Goal: Book appointment/travel/reservation

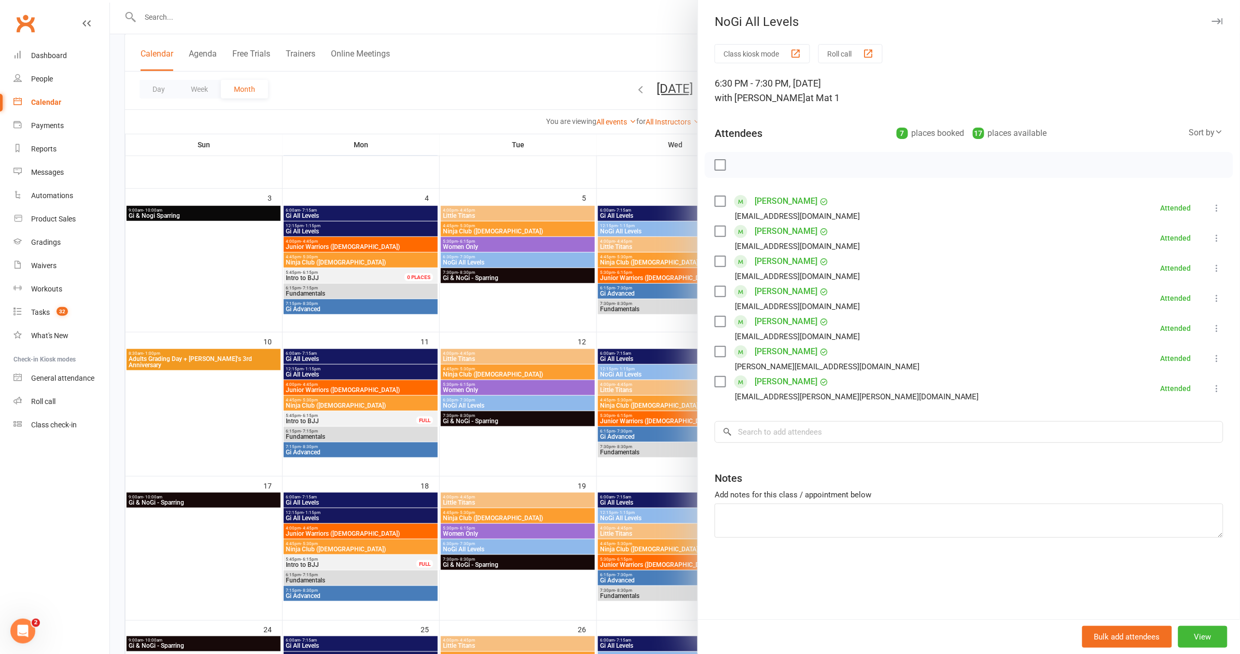
click at [474, 92] on div at bounding box center [675, 327] width 1130 height 654
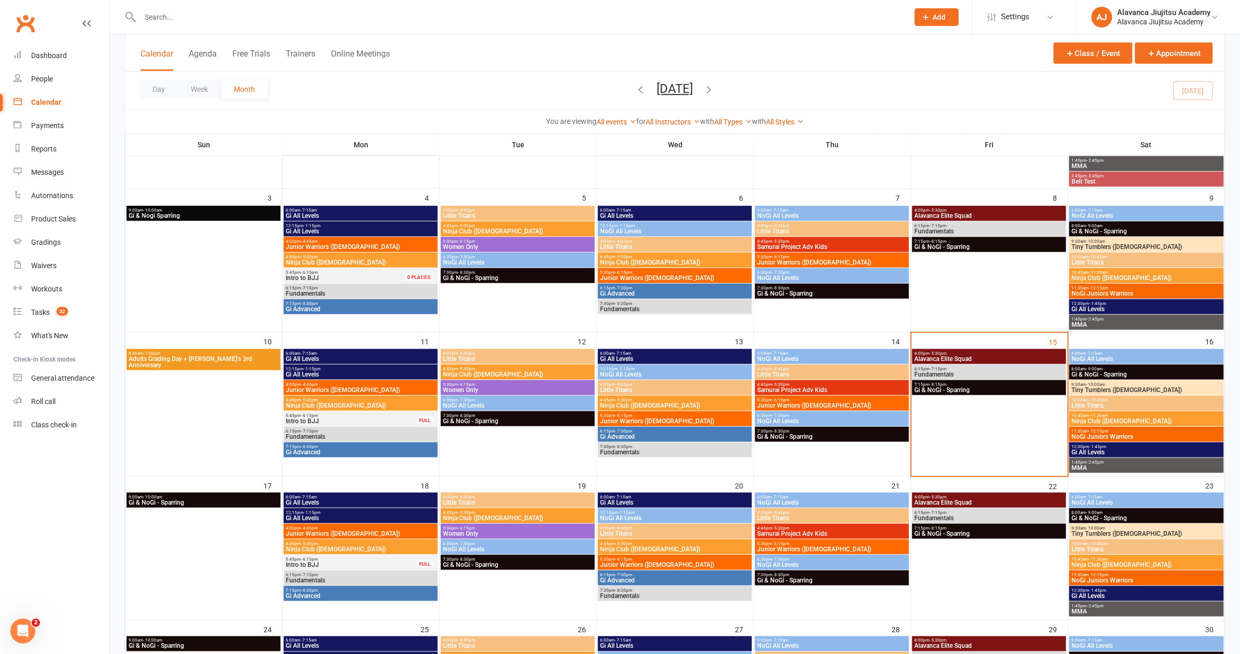
click at [985, 351] on span "4:00pm - 5:30pm" at bounding box center [989, 353] width 150 height 5
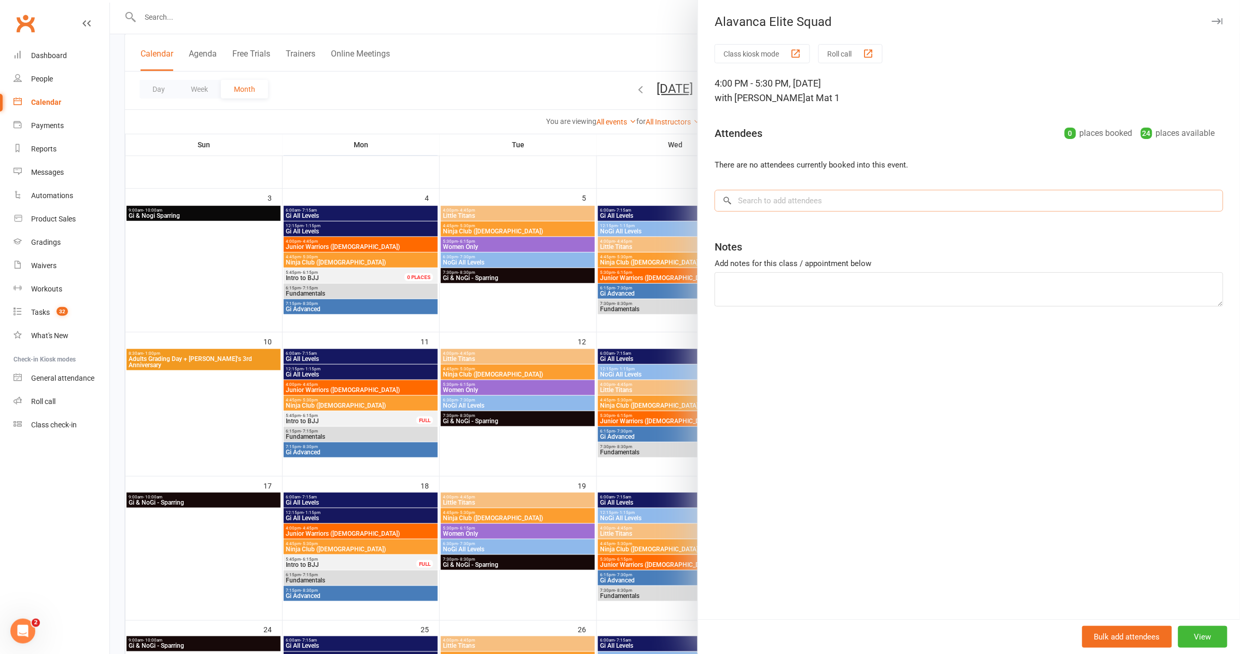
click at [810, 194] on input "search" at bounding box center [969, 201] width 509 height 22
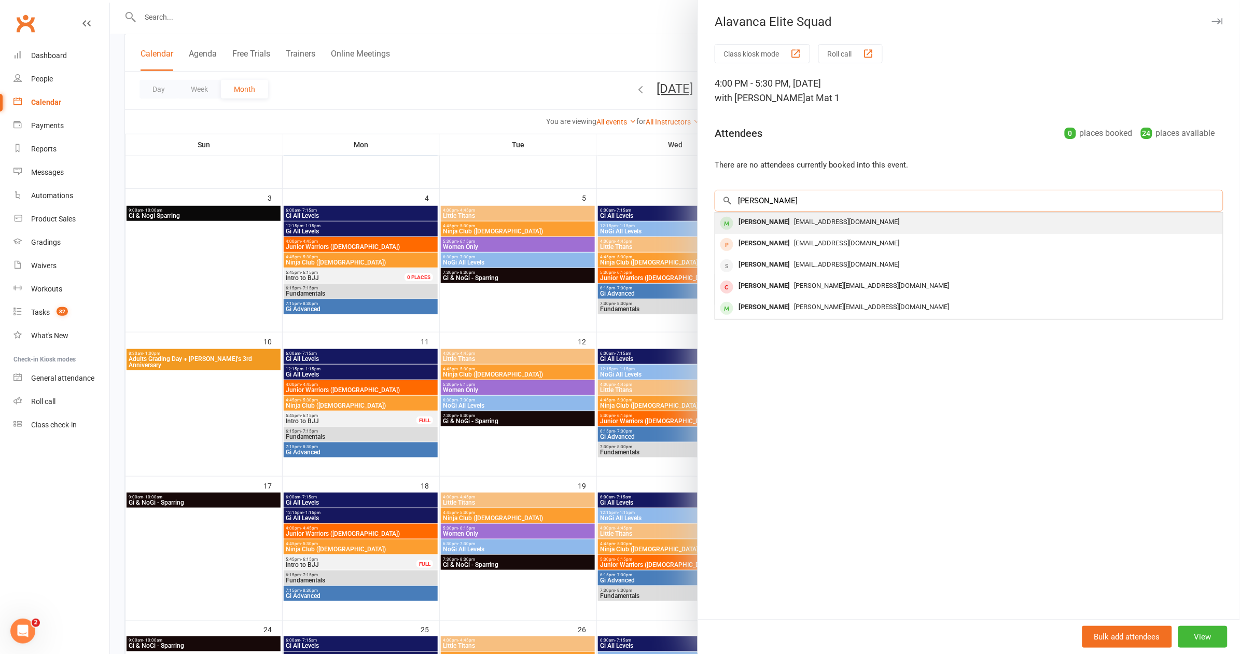
type input "[PERSON_NAME]"
click at [817, 220] on span "[EMAIL_ADDRESS][DOMAIN_NAME]" at bounding box center [846, 222] width 105 height 8
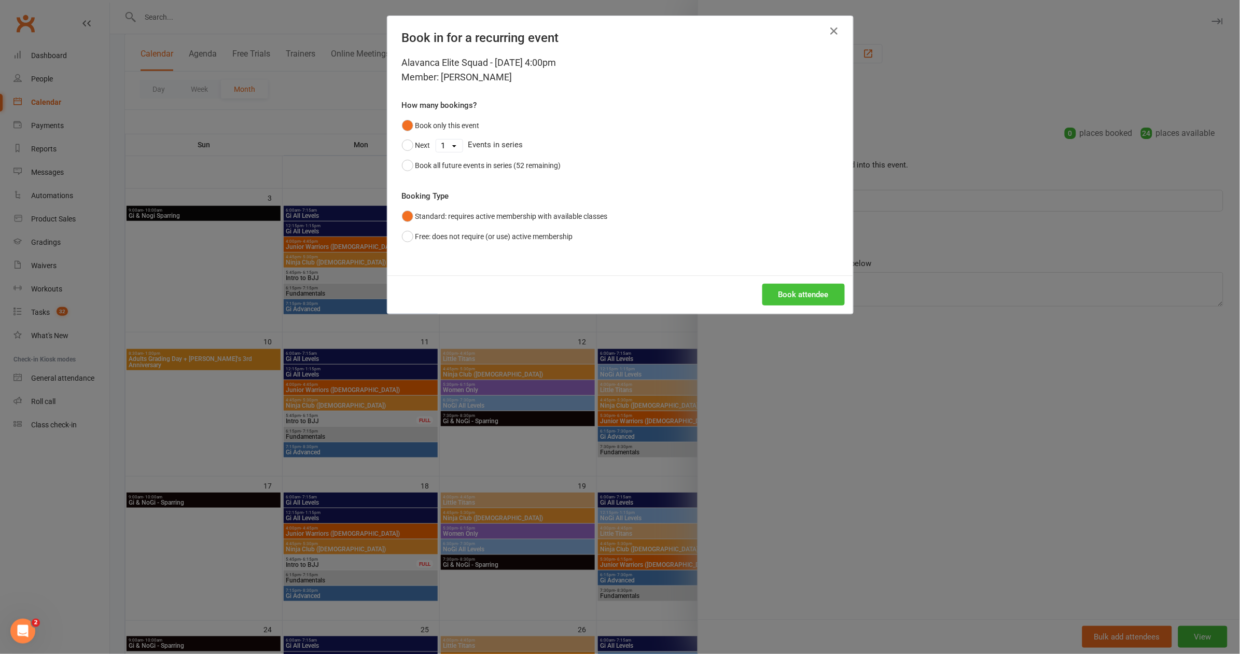
click at [789, 296] on button "Book attendee" at bounding box center [803, 295] width 82 height 22
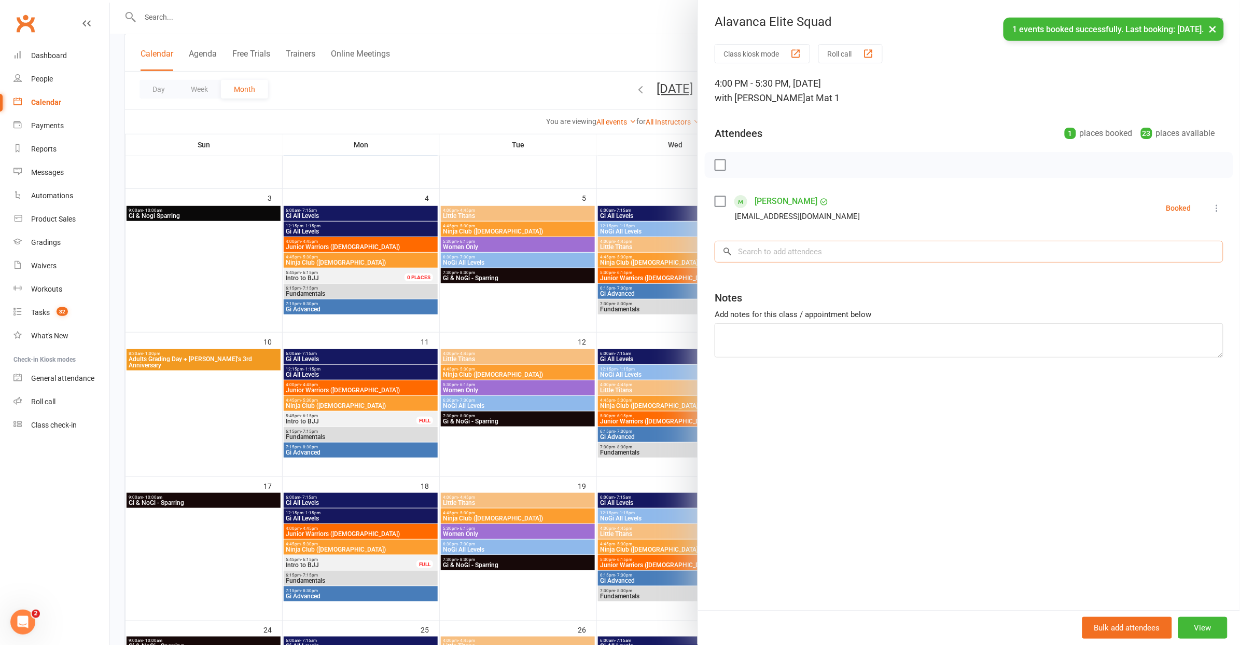
click at [824, 248] on input "search" at bounding box center [969, 252] width 509 height 22
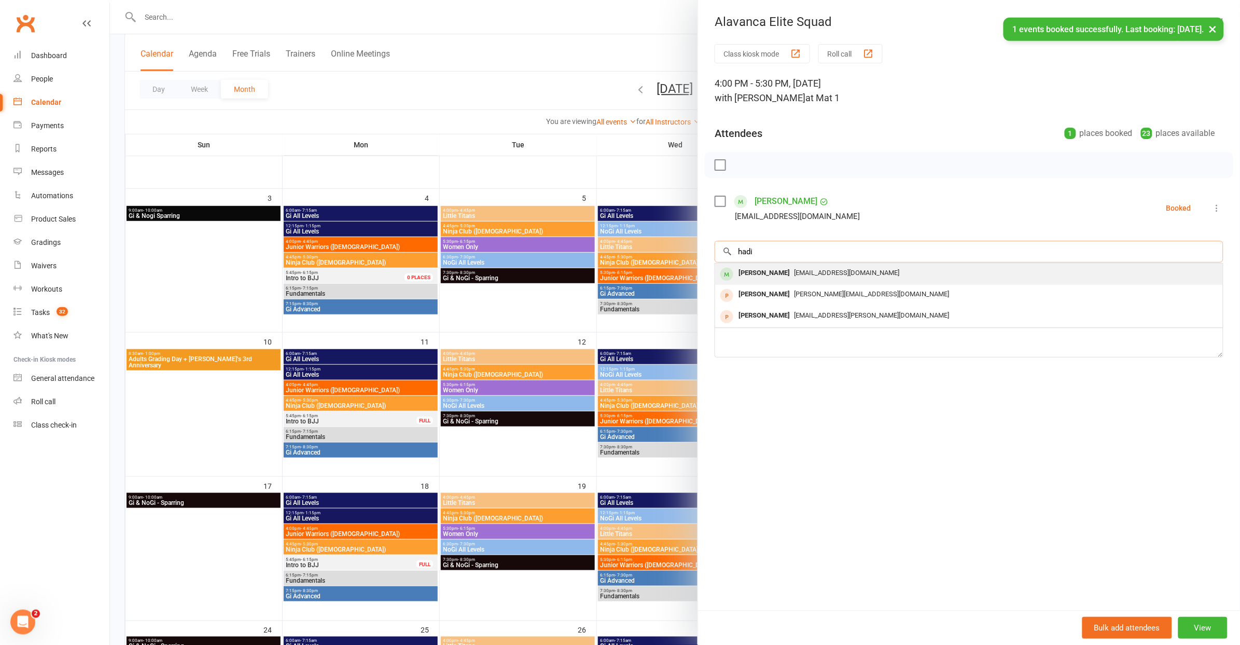
type input "hadi"
click at [801, 274] on span "[EMAIL_ADDRESS][DOMAIN_NAME]" at bounding box center [846, 273] width 105 height 8
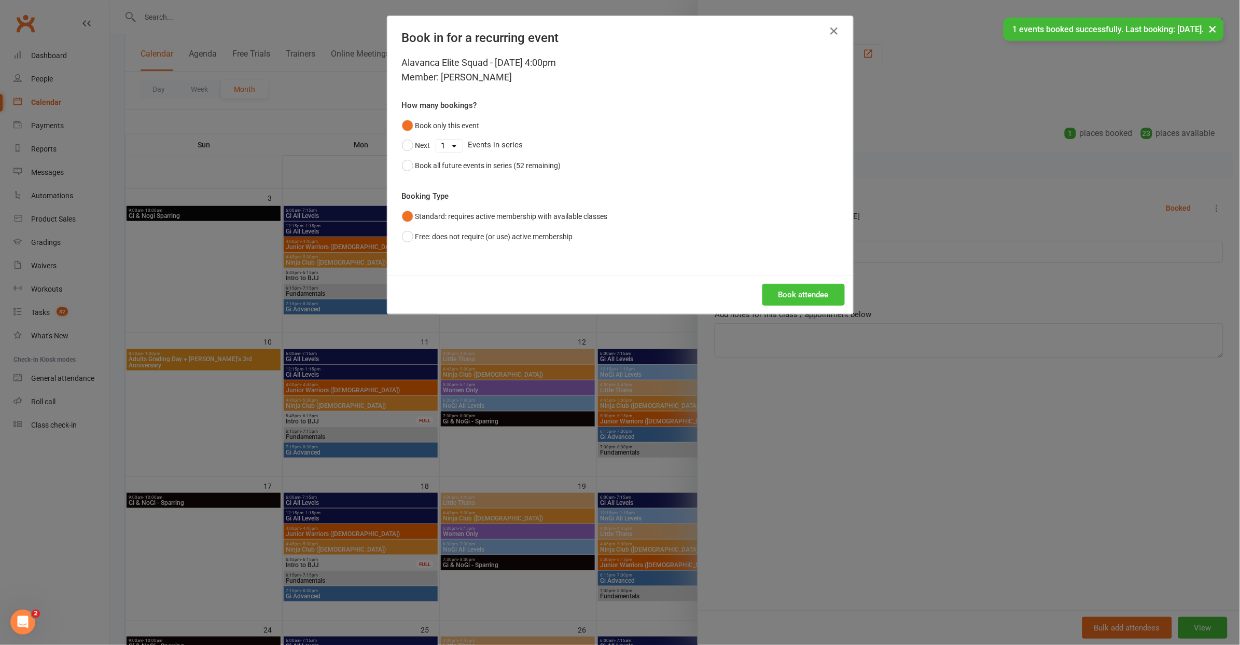
click at [797, 297] on button "Book attendee" at bounding box center [803, 295] width 82 height 22
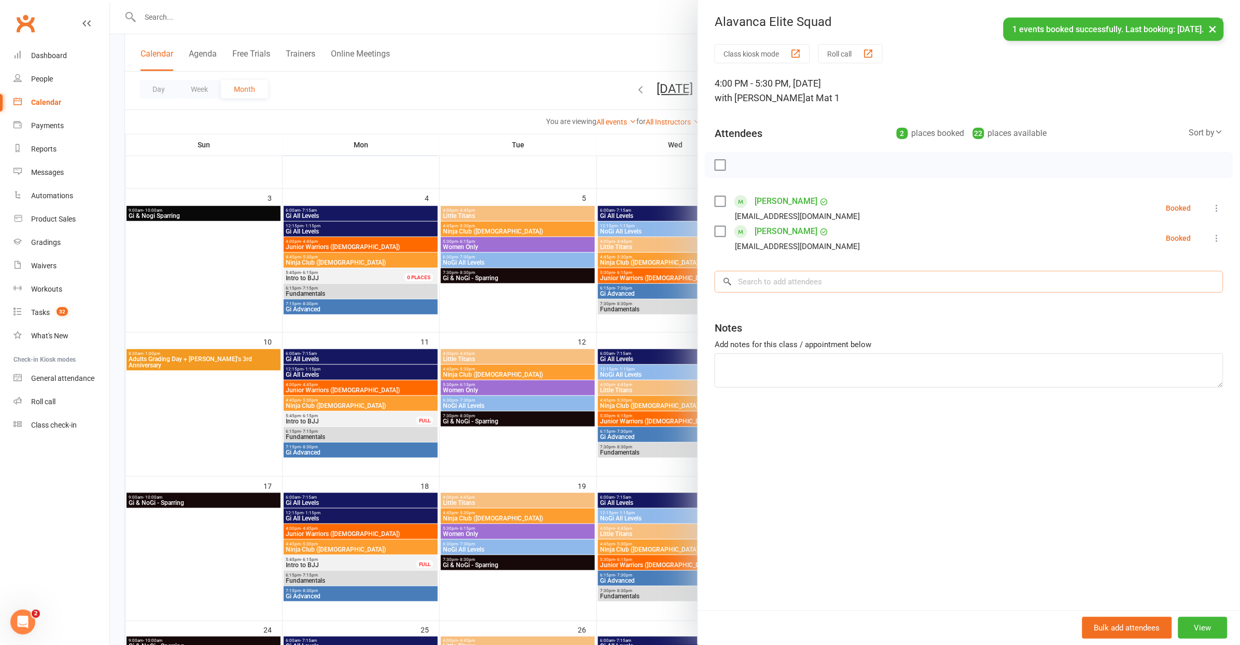
click at [793, 282] on input "search" at bounding box center [969, 282] width 509 height 22
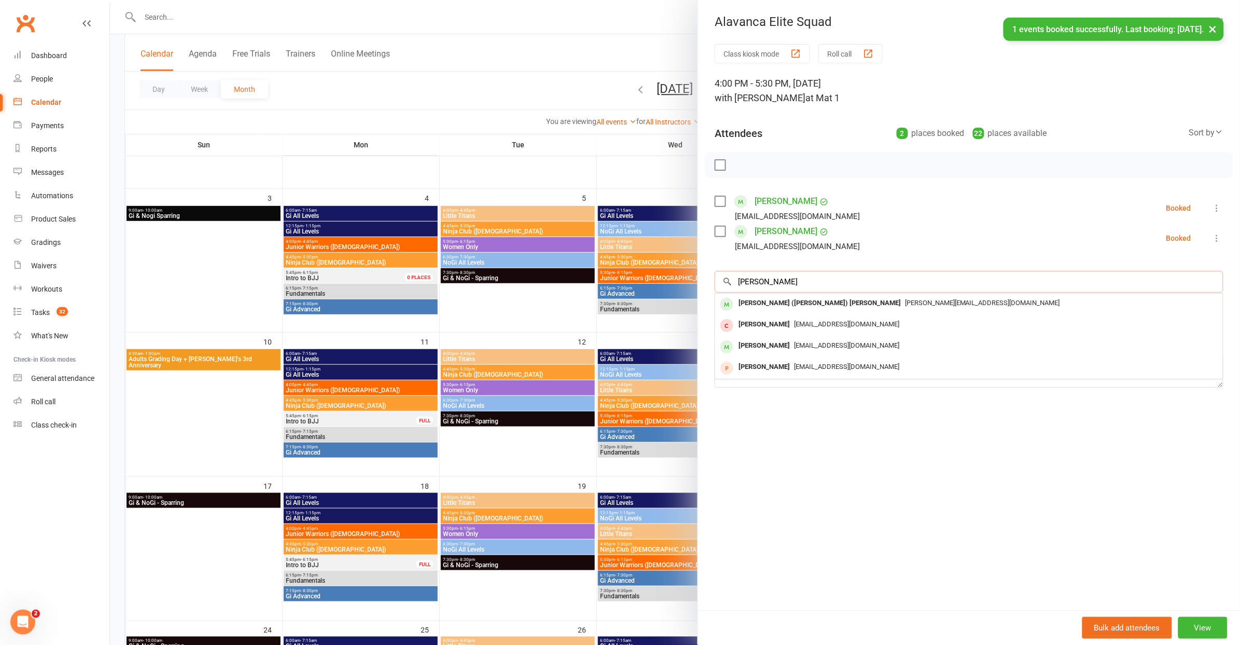
type input "[PERSON_NAME]"
drag, startPoint x: 792, startPoint y: 282, endPoint x: 791, endPoint y: 297, distance: 14.6
click at [791, 297] on div "[PERSON_NAME] ([PERSON_NAME]) [PERSON_NAME]" at bounding box center [819, 303] width 171 height 15
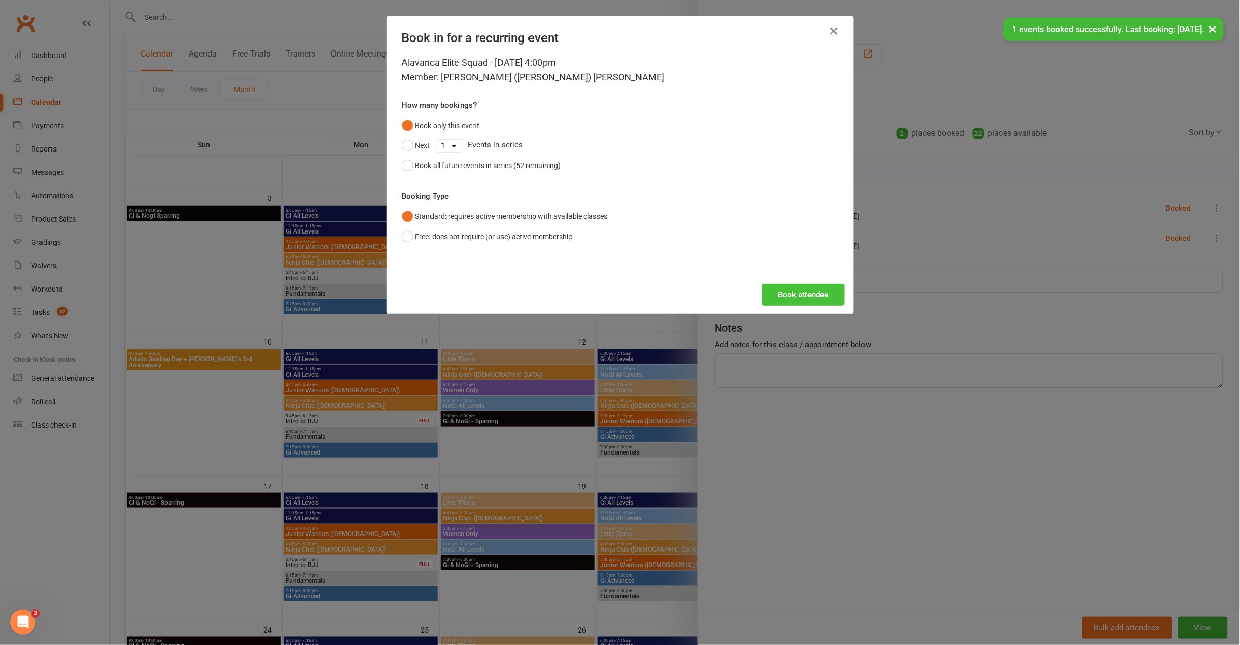
click at [790, 293] on button "Book attendee" at bounding box center [803, 295] width 82 height 22
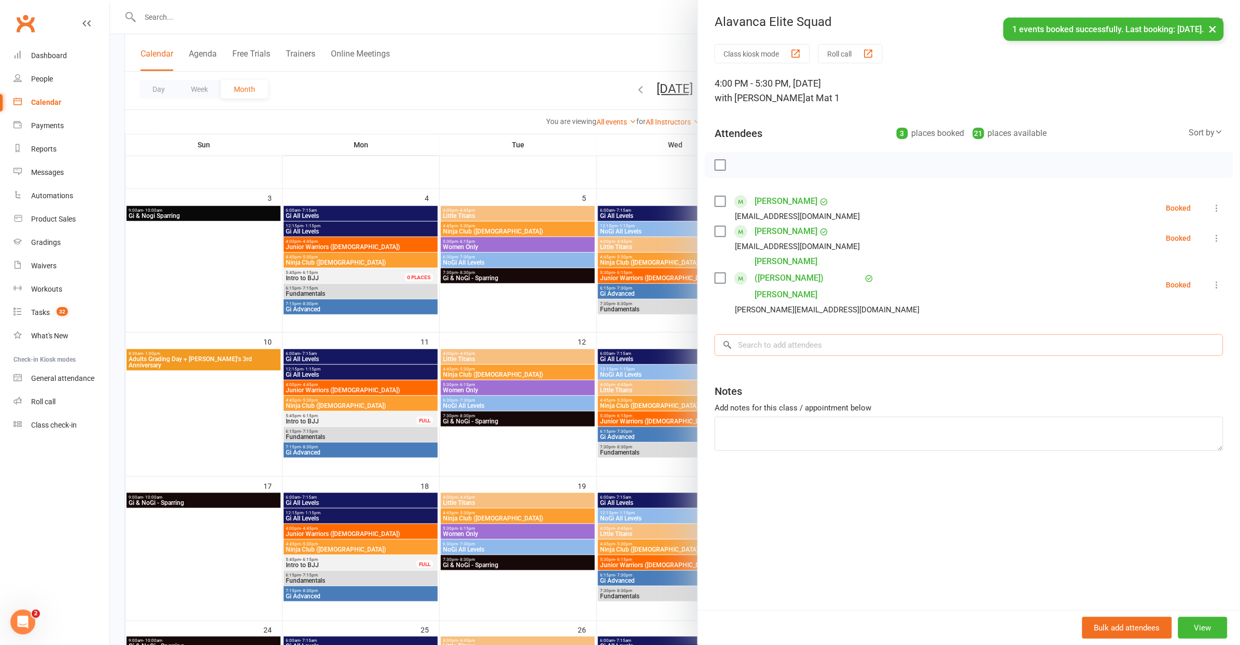
click at [777, 334] on input "search" at bounding box center [969, 345] width 509 height 22
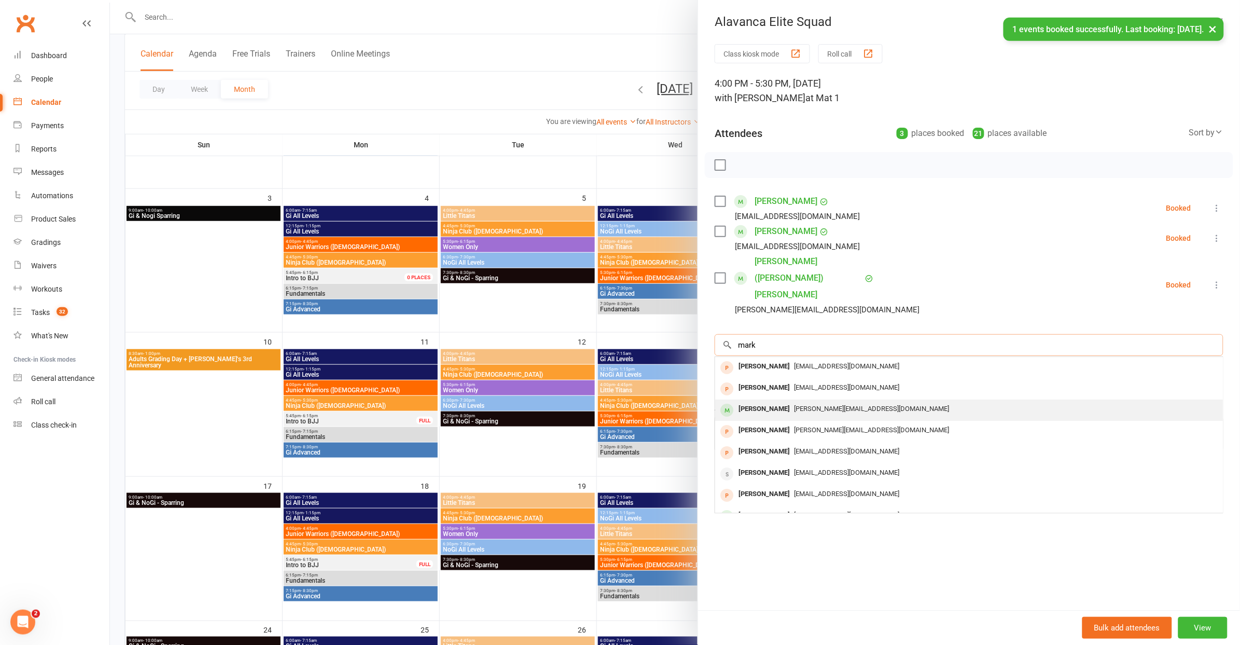
type input "mark"
click at [746, 401] on div "[PERSON_NAME]" at bounding box center [764, 408] width 60 height 15
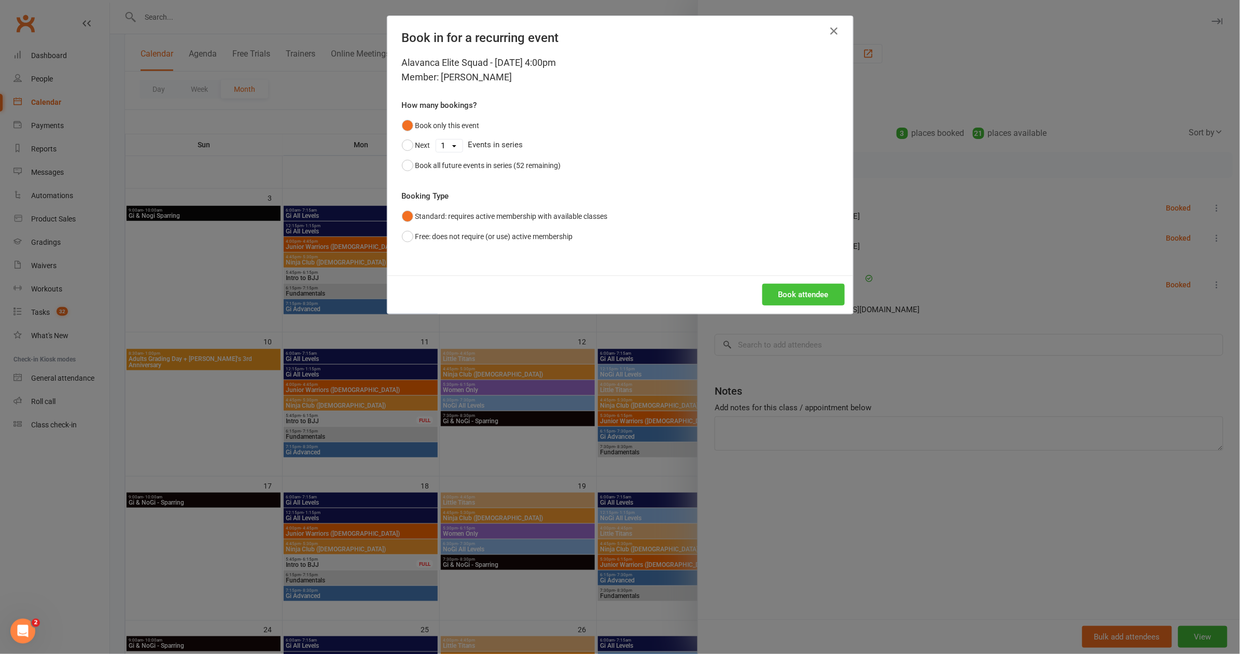
click at [790, 302] on button "Book attendee" at bounding box center [803, 295] width 82 height 22
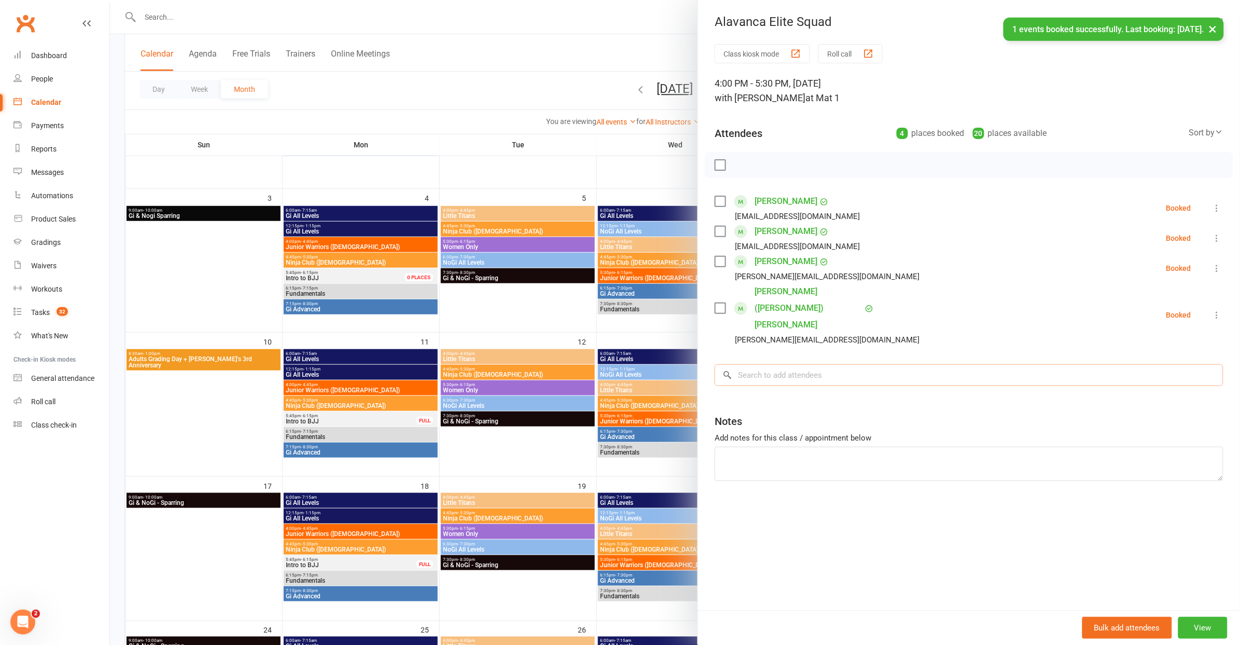
click at [795, 364] on input "search" at bounding box center [969, 375] width 509 height 22
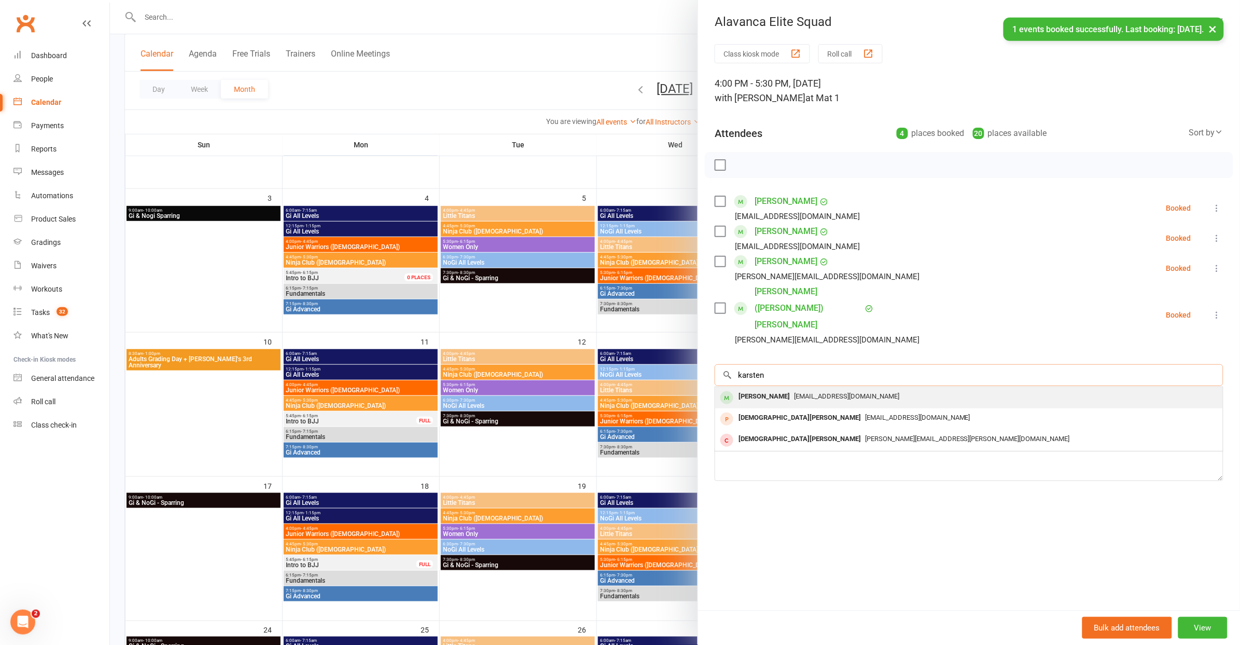
type input "karsten"
click at [785, 389] on div "[PERSON_NAME]" at bounding box center [764, 396] width 60 height 15
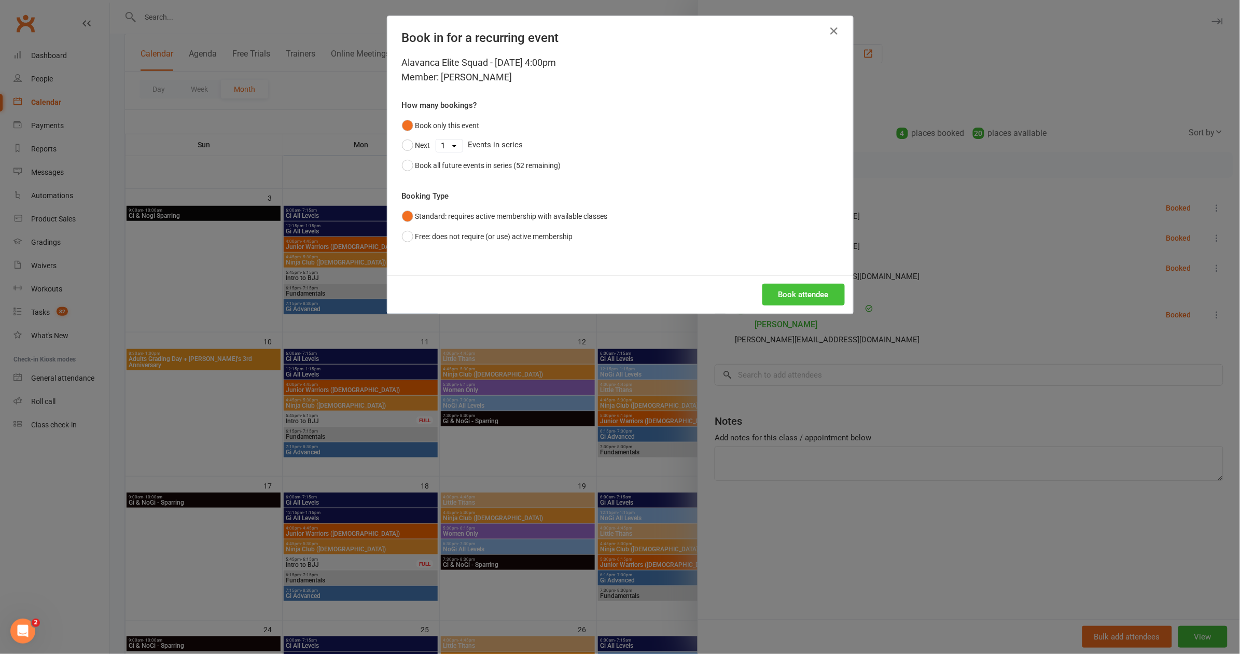
click at [792, 295] on button "Book attendee" at bounding box center [803, 295] width 82 height 22
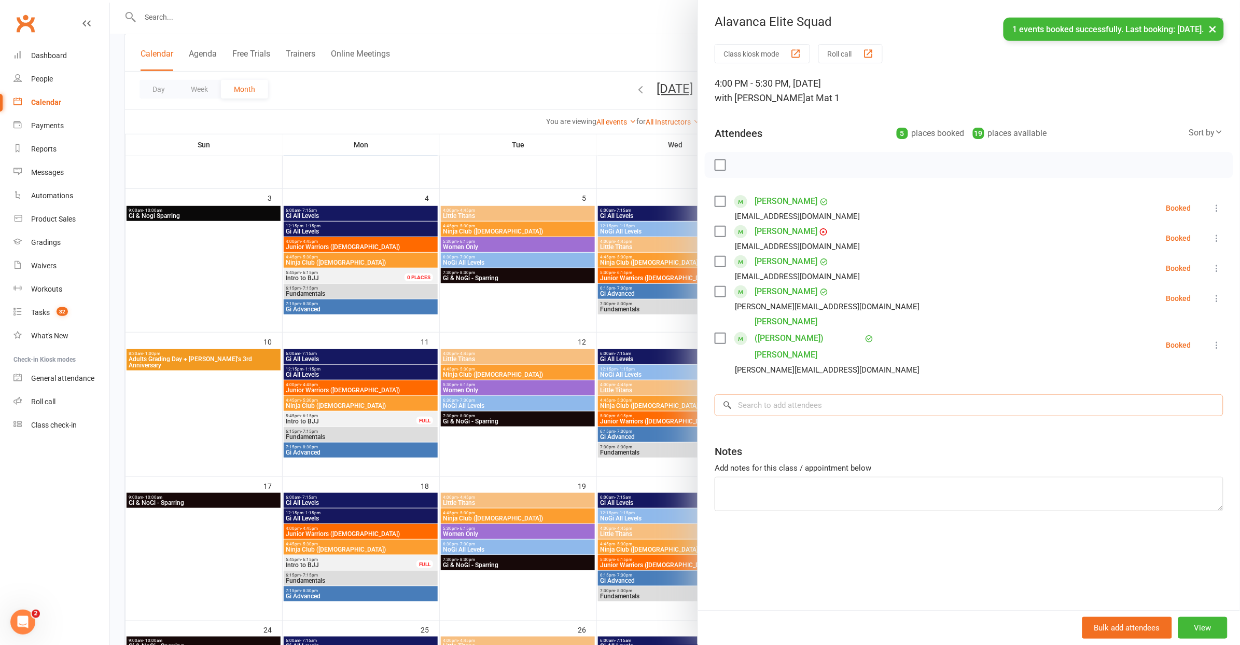
click at [779, 394] on input "search" at bounding box center [969, 405] width 509 height 22
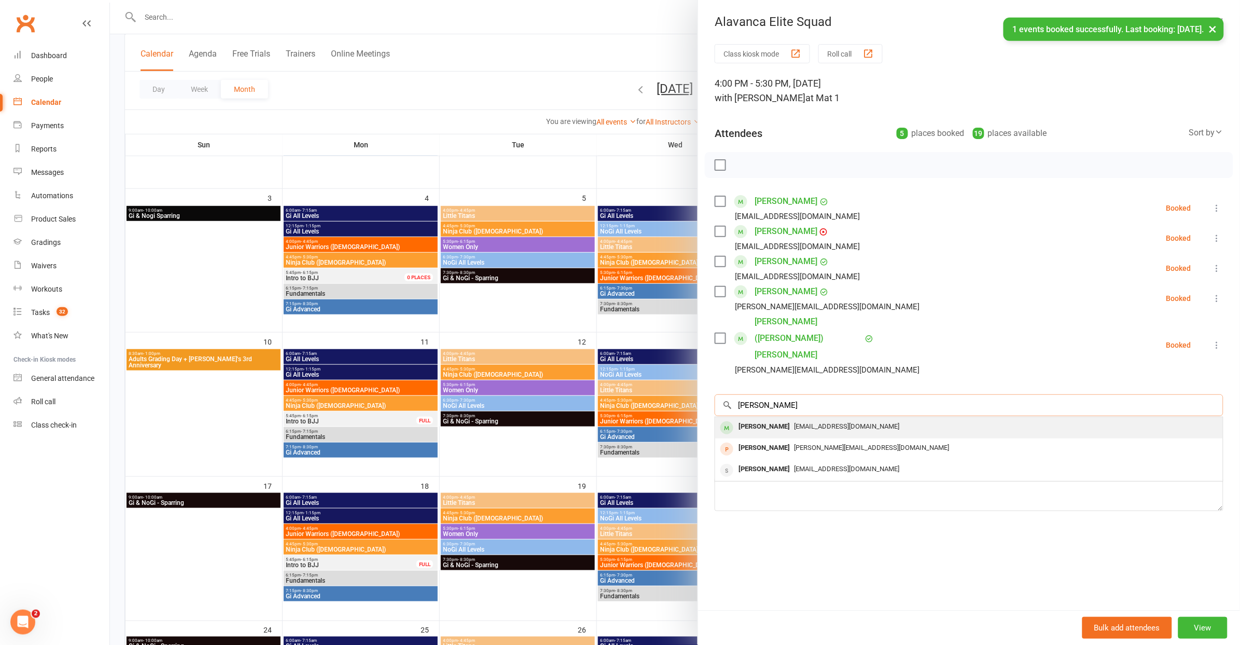
type input "[PERSON_NAME]"
click at [773, 419] on div "[PERSON_NAME]" at bounding box center [764, 426] width 60 height 15
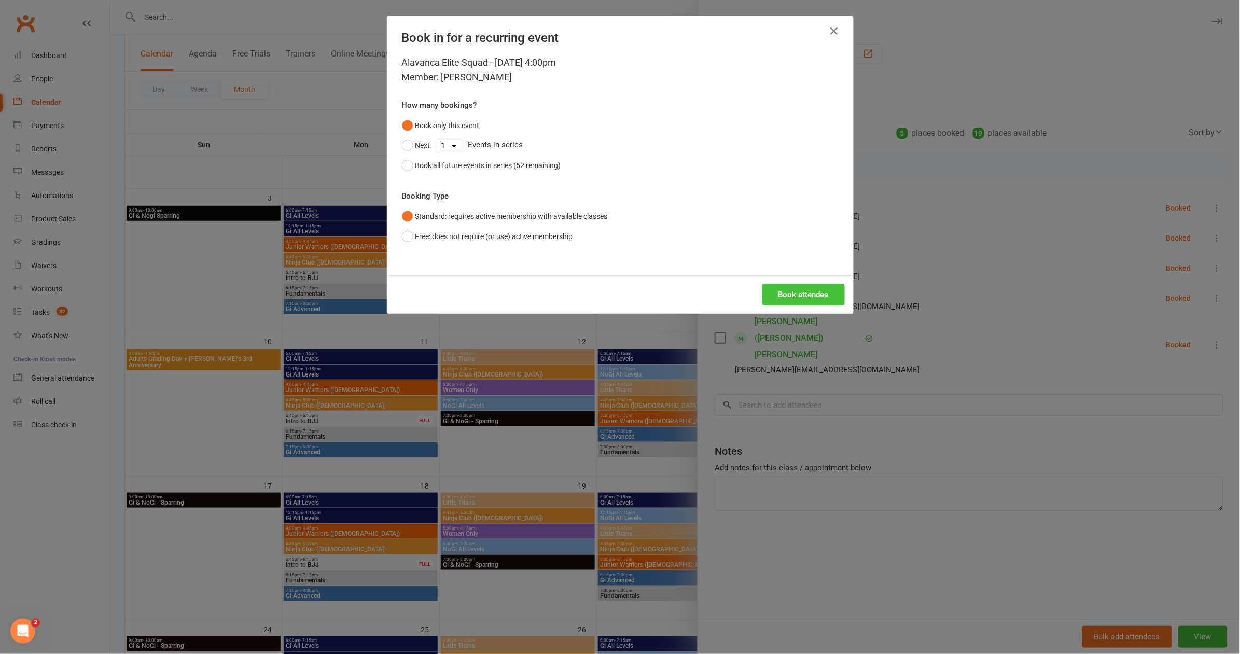
click at [819, 294] on button "Book attendee" at bounding box center [803, 295] width 82 height 22
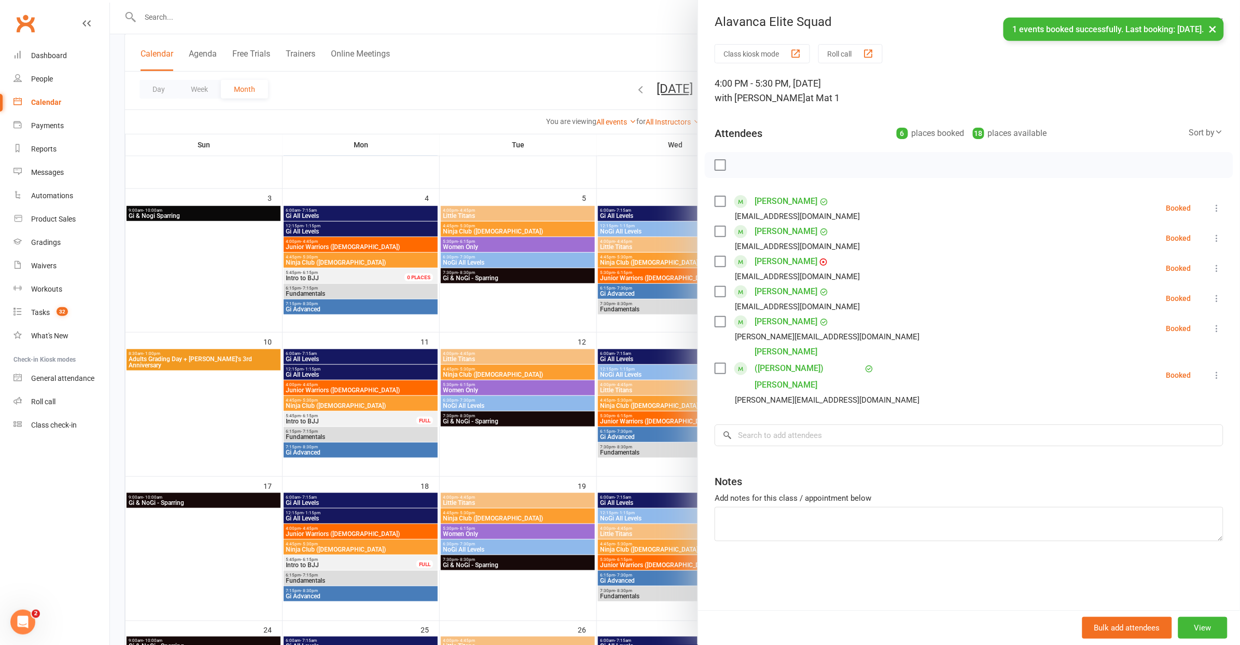
click at [820, 412] on div "Class kiosk mode Roll call 4:00 PM - 5:30 PM, [DATE] with [PERSON_NAME] at Mat …" at bounding box center [969, 327] width 542 height 566
click at [786, 424] on input "search" at bounding box center [969, 435] width 509 height 22
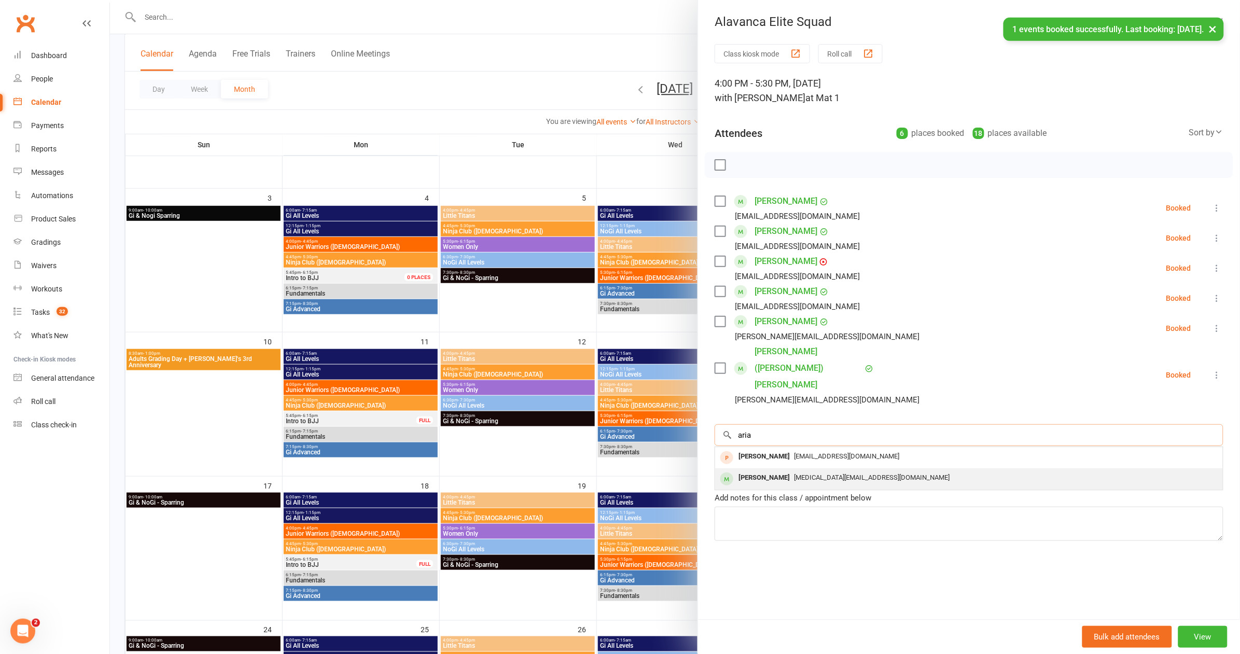
type input "aria"
click at [773, 470] on div "[PERSON_NAME]" at bounding box center [764, 477] width 60 height 15
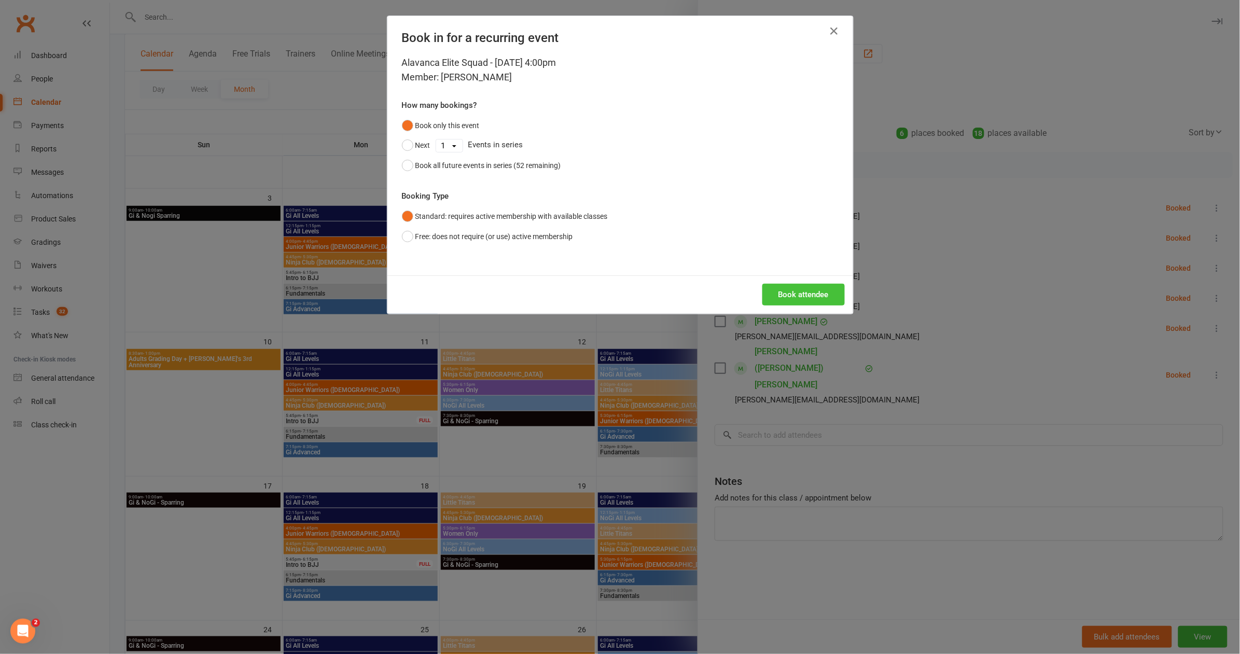
click at [807, 289] on button "Book attendee" at bounding box center [803, 295] width 82 height 22
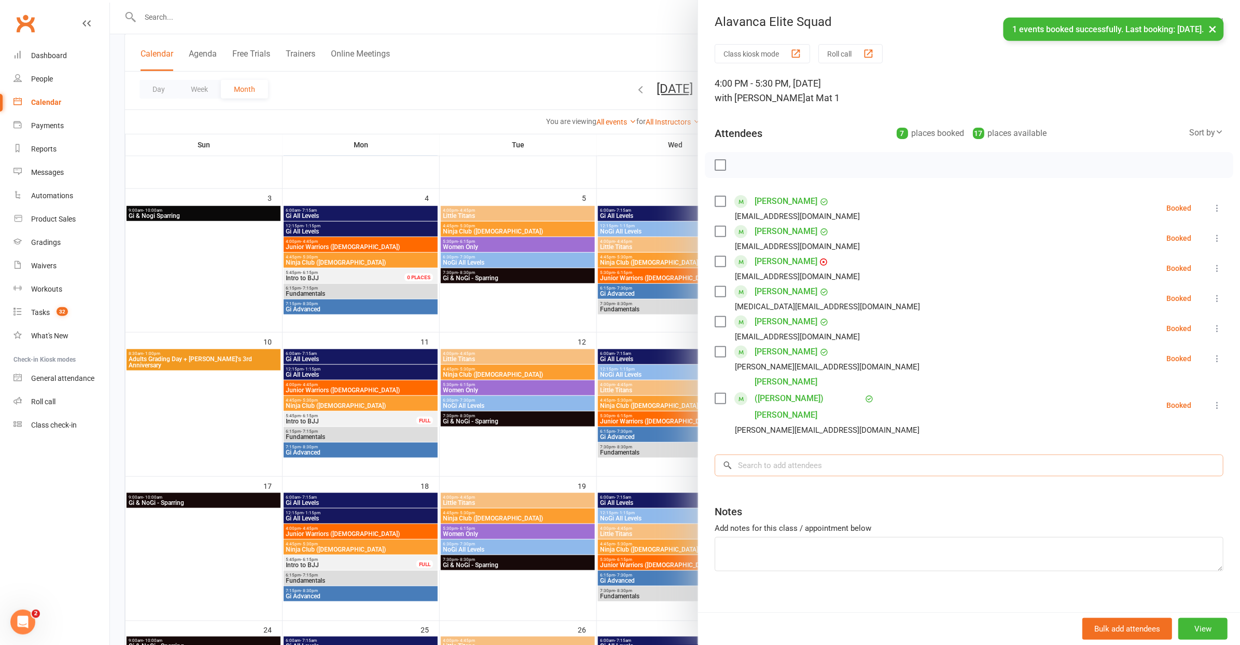
click at [800, 454] on input "search" at bounding box center [969, 465] width 509 height 22
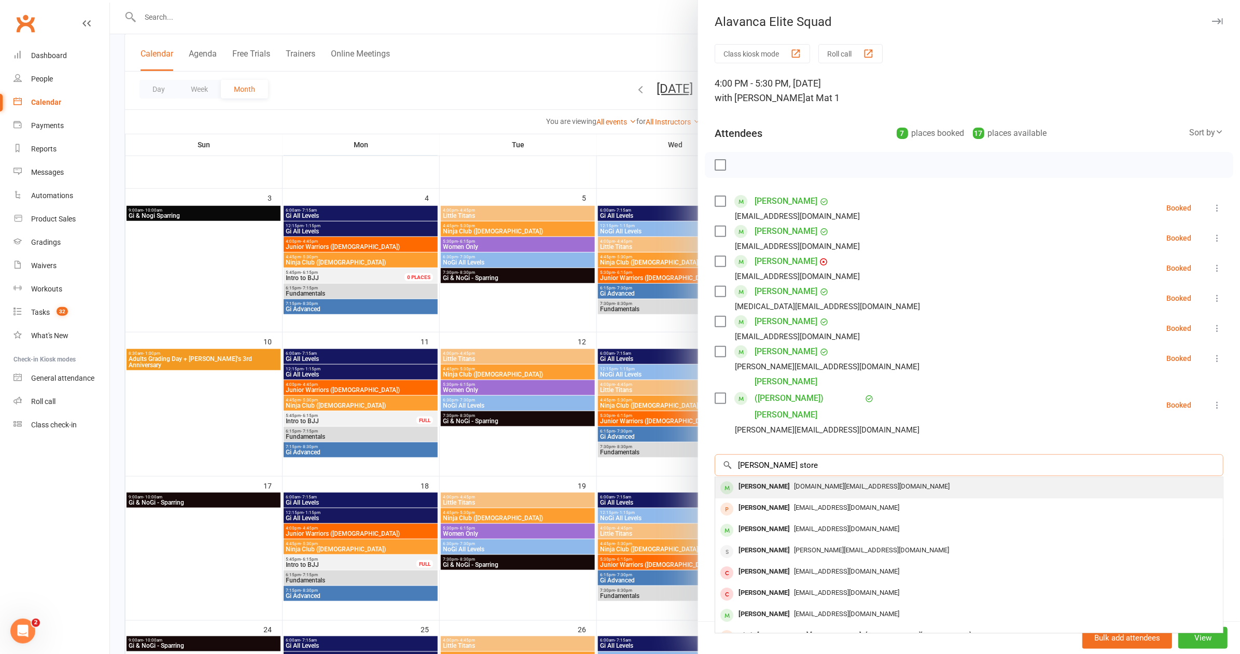
type input "[PERSON_NAME] store"
drag, startPoint x: 790, startPoint y: 448, endPoint x: 828, endPoint y: 456, distance: 38.1
click at [828, 479] on div "[DOMAIN_NAME][EMAIL_ADDRESS][DOMAIN_NAME]" at bounding box center [968, 486] width 499 height 15
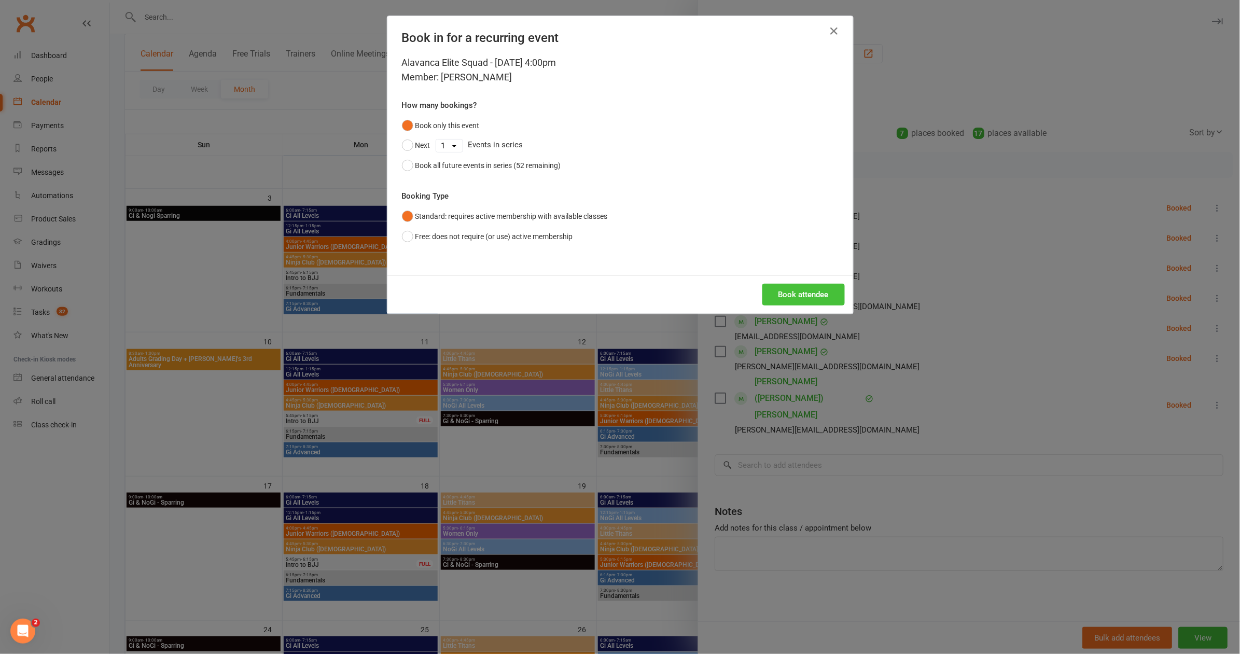
click at [801, 291] on button "Book attendee" at bounding box center [803, 295] width 82 height 22
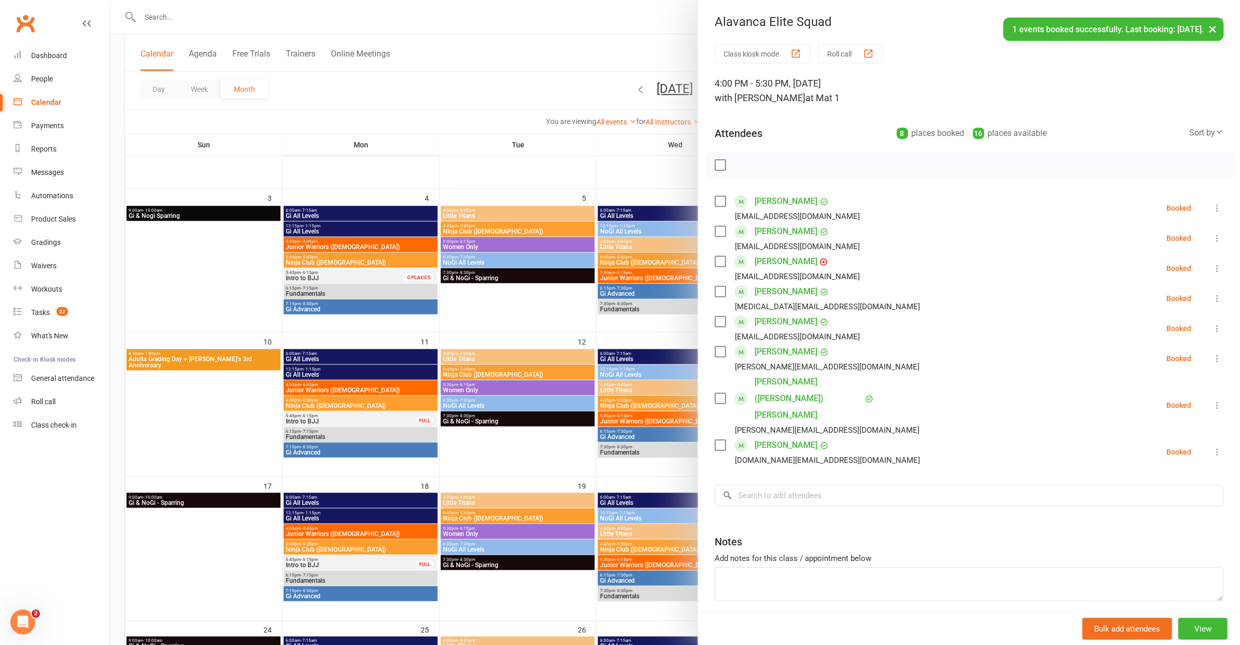
click at [715, 164] on label at bounding box center [720, 165] width 10 height 10
click at [744, 167] on icon "button" at bounding box center [742, 164] width 11 height 11
click at [466, 72] on div at bounding box center [675, 322] width 1130 height 645
